Goal: Information Seeking & Learning: Learn about a topic

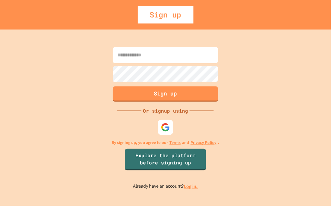
click at [187, 186] on link "Log in." at bounding box center [191, 186] width 14 height 6
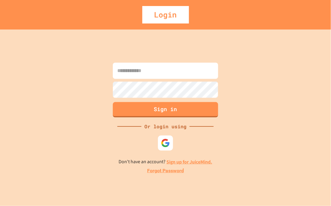
type input "**********"
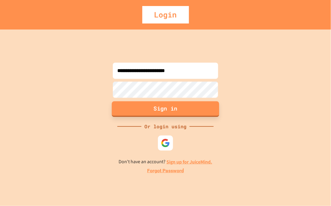
click at [173, 110] on button "Sign in" at bounding box center [165, 109] width 107 height 16
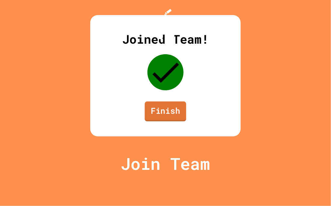
click at [178, 121] on link "Finish" at bounding box center [166, 111] width 42 height 20
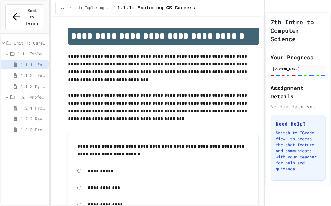
click at [39, 126] on span "1.2.3 Professional Communication Challenge" at bounding box center [33, 129] width 26 height 6
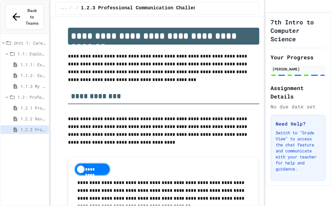
click at [35, 116] on span "1.2.2 Review - Professional Communication" at bounding box center [33, 119] width 26 height 6
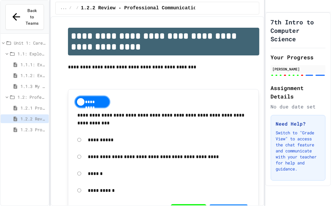
click at [31, 105] on span "1.2.1 Professional Communication" at bounding box center [33, 108] width 26 height 6
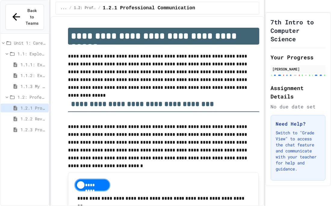
click at [22, 83] on span "1.1.3 My Top 3 CS Careers!" at bounding box center [33, 86] width 26 height 6
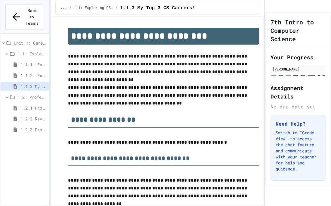
click at [22, 72] on span "1.1.2: Exploring CS Careers - Review" at bounding box center [33, 75] width 26 height 6
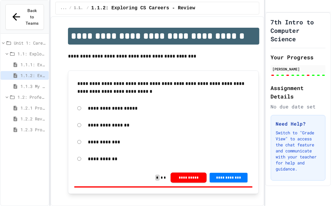
click at [22, 61] on span "1.1.1: Exploring CS Careers" at bounding box center [33, 64] width 26 height 6
